Goal: Task Accomplishment & Management: Manage account settings

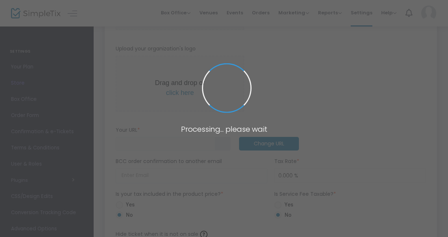
type input "[URL]"
radio input "true"
radio input "false"
radio input "true"
type input "0nyxvizi0n Productions"
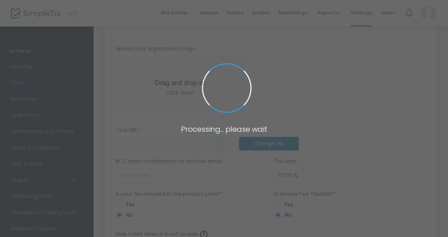
type input "3476698301"
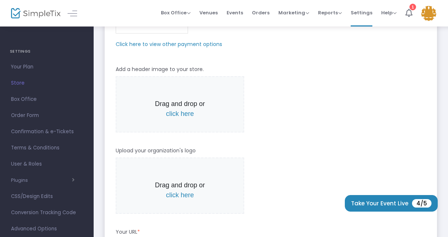
click at [180, 114] on span "click here" at bounding box center [180, 113] width 28 height 7
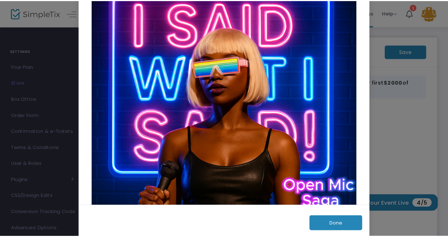
scroll to position [100, 0]
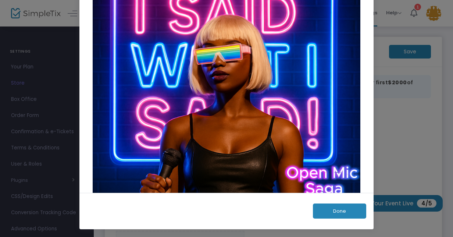
click at [334, 214] on button "Done" at bounding box center [339, 210] width 53 height 15
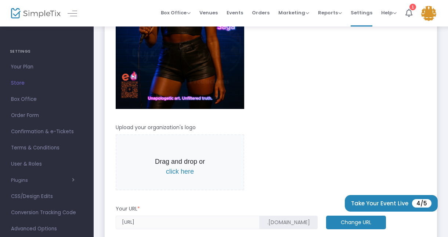
scroll to position [319, 0]
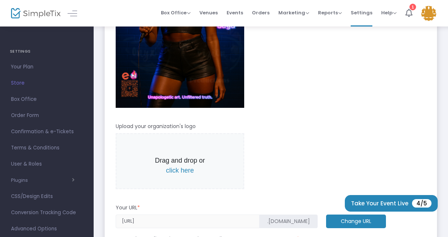
click at [180, 169] on span "click here" at bounding box center [180, 169] width 28 height 7
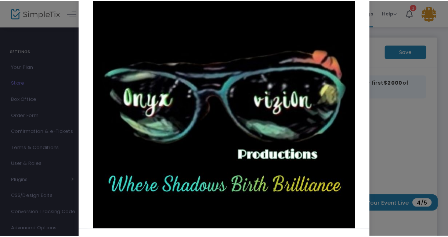
scroll to position [100, 0]
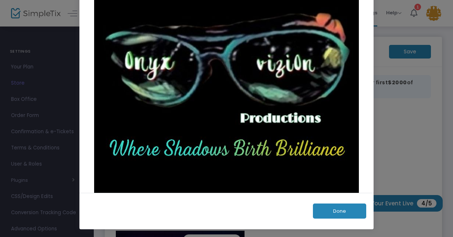
click at [339, 213] on button "Done" at bounding box center [339, 210] width 53 height 15
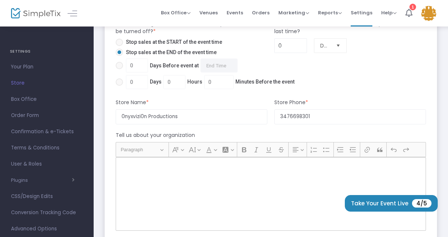
scroll to position [720, 0]
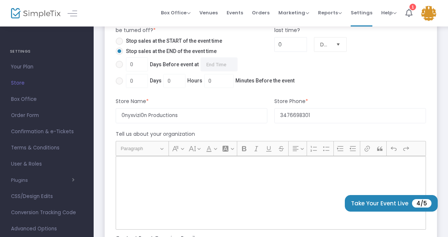
click at [142, 192] on div "Rich Text Editor, main" at bounding box center [271, 192] width 310 height 73
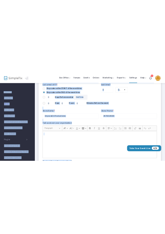
scroll to position [556, 0]
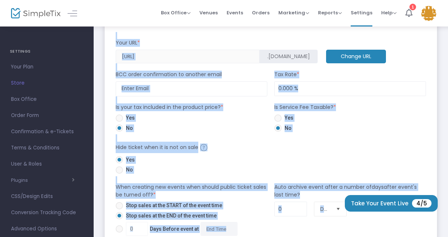
drag, startPoint x: 431, startPoint y: 158, endPoint x: 100, endPoint y: 37, distance: 352.6
click at [100, 37] on div "Store Save Don’t have a payment processor? Sign up for Square at this link to r…" at bounding box center [271, 18] width 355 height 1096
copy form "Loremi Dolor Sita CON * .adipiscin.eli Seddoe TEM INC utlab etdoloremagn al eni…"
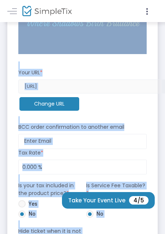
click at [127, 108] on div "Change URL" at bounding box center [79, 104] width 129 height 23
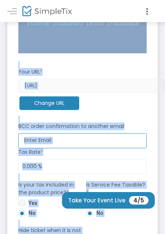
click at [135, 146] on input at bounding box center [82, 140] width 129 height 15
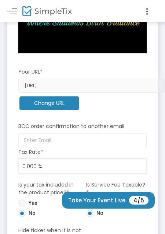
click at [112, 166] on input "0.000 %" at bounding box center [83, 166] width 128 height 14
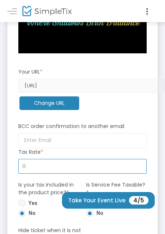
click at [63, 163] on input "0" at bounding box center [83, 166] width 128 height 14
type input "0.000 %"
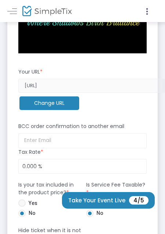
click at [106, 115] on div "Change URL" at bounding box center [79, 104] width 129 height 23
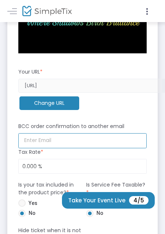
click at [54, 140] on input at bounding box center [82, 140] width 129 height 15
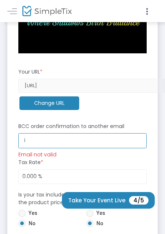
type input "[EMAIL_ADDRESS][DOMAIN_NAME]"
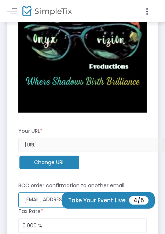
scroll to position [489, 0]
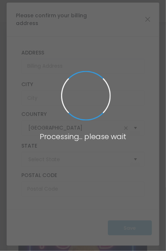
type input "New Jersey"
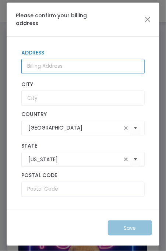
click at [97, 67] on input "Address" at bounding box center [82, 66] width 123 height 15
type input "58 Underwood Street, C7"
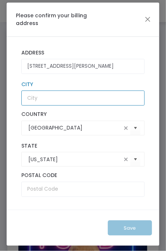
type input "Newark"
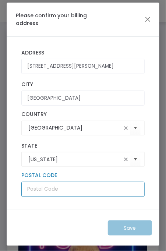
type input "07106"
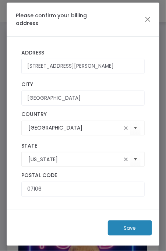
click at [138, 231] on button "Save" at bounding box center [130, 227] width 44 height 15
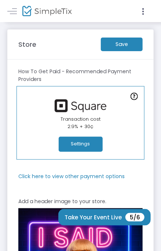
click at [87, 145] on button "Settings" at bounding box center [81, 144] width 44 height 15
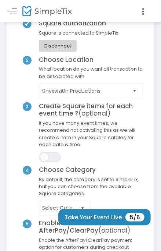
scroll to position [57, 0]
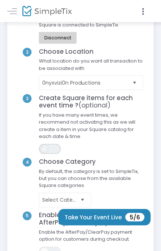
click at [51, 147] on span "ON OFF" at bounding box center [50, 149] width 22 height 10
click at [58, 145] on span "ON OFF" at bounding box center [50, 149] width 22 height 10
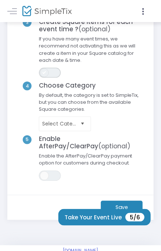
scroll to position [134, 0]
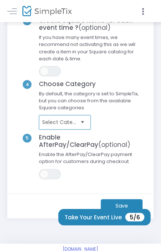
click at [76, 123] on span "Select Category" at bounding box center [59, 122] width 35 height 7
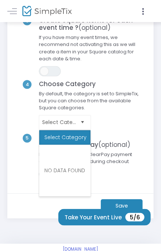
click at [127, 124] on span "Select Category" at bounding box center [91, 122] width 112 height 15
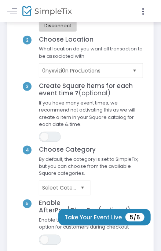
scroll to position [150, 0]
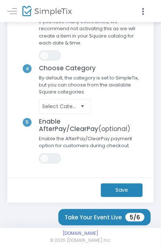
click at [125, 191] on m-button "Save" at bounding box center [122, 190] width 42 height 14
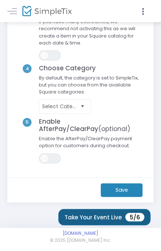
click at [117, 223] on button "Take Your Event Live 5/6" at bounding box center [104, 217] width 93 height 17
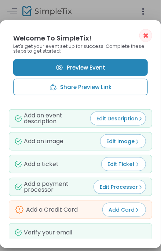
click at [112, 213] on button "Add Card" at bounding box center [125, 209] width 44 height 14
